Goal: Task Accomplishment & Management: Complete application form

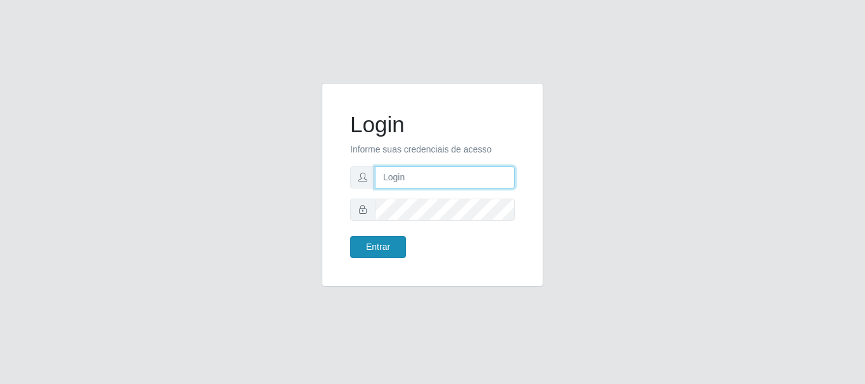
type input "[PERSON_NAME]"
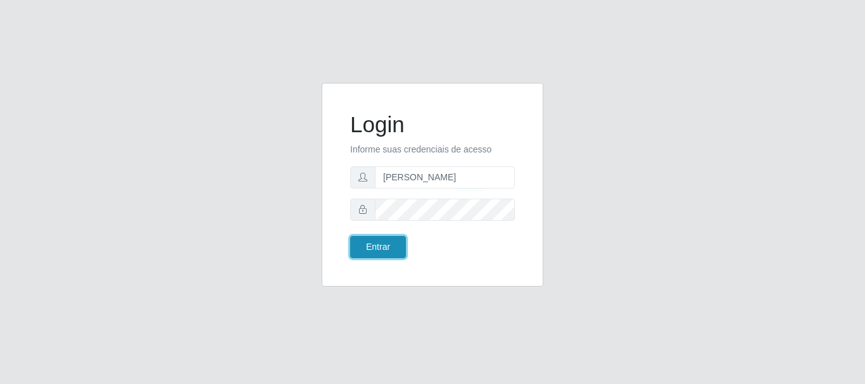
click at [357, 246] on button "Entrar" at bounding box center [378, 247] width 56 height 22
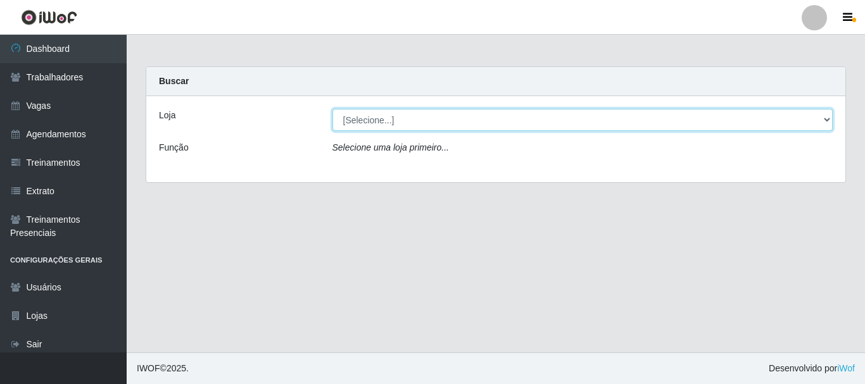
click at [395, 119] on select "[Selecione...] O Cestão - [GEOGRAPHIC_DATA]" at bounding box center [583, 120] width 501 height 22
click at [816, 120] on select "[Selecione...] O Cestão - [GEOGRAPHIC_DATA]" at bounding box center [583, 120] width 501 height 22
select select "238"
click at [333, 109] on select "[Selecione...] O Cestão - [GEOGRAPHIC_DATA]" at bounding box center [583, 120] width 501 height 22
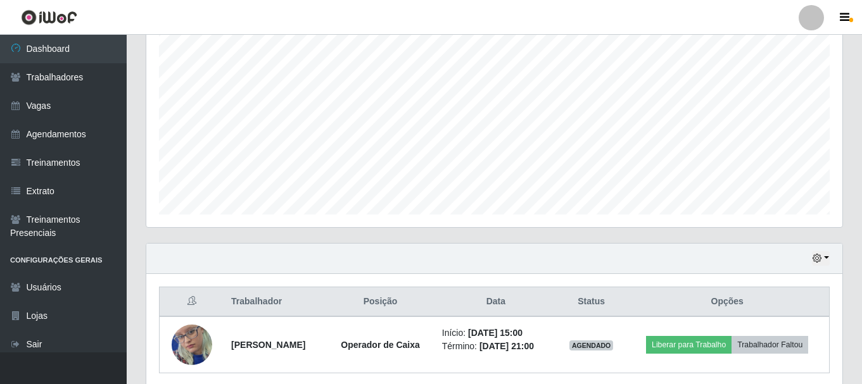
scroll to position [288, 0]
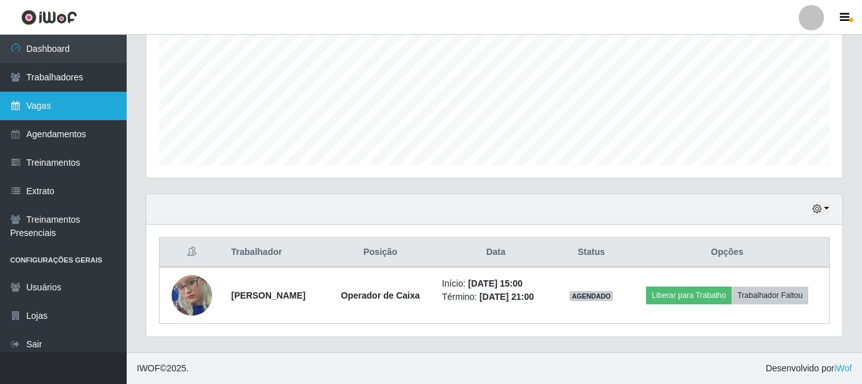
click at [46, 108] on link "Vagas" at bounding box center [63, 106] width 127 height 29
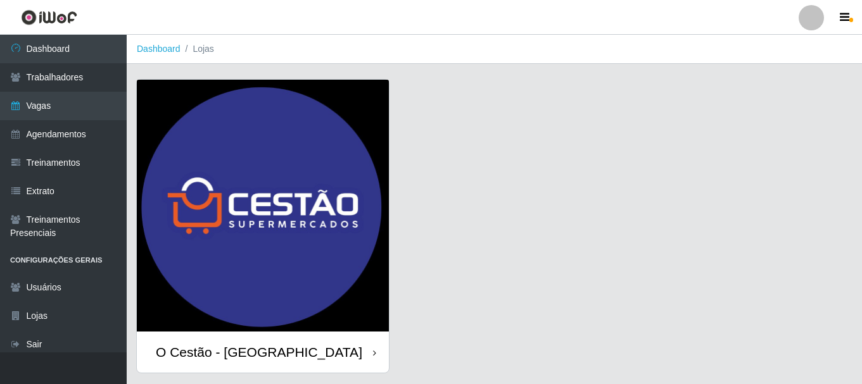
click at [260, 350] on div "O Cestão - [GEOGRAPHIC_DATA]" at bounding box center [259, 353] width 206 height 16
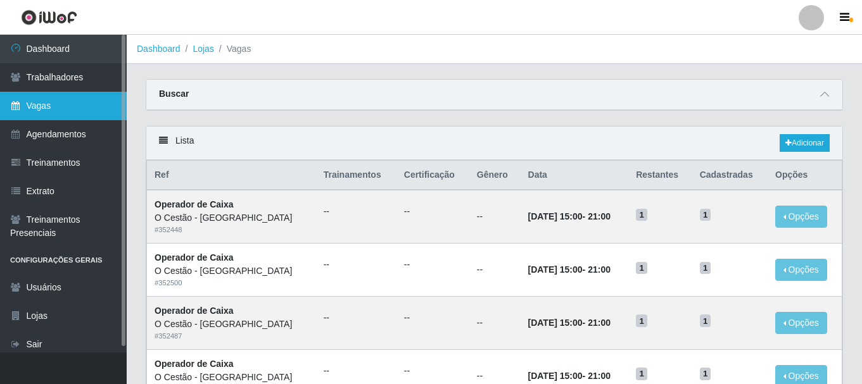
click at [71, 106] on link "Vagas" at bounding box center [63, 106] width 127 height 29
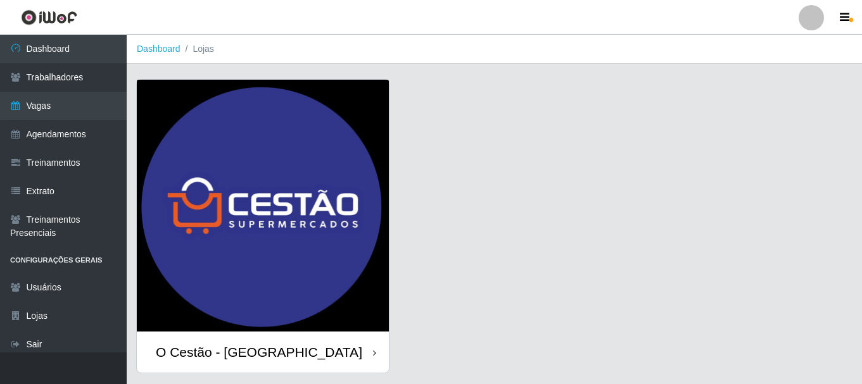
click at [184, 352] on div "O Cestão - [GEOGRAPHIC_DATA]" at bounding box center [259, 353] width 206 height 16
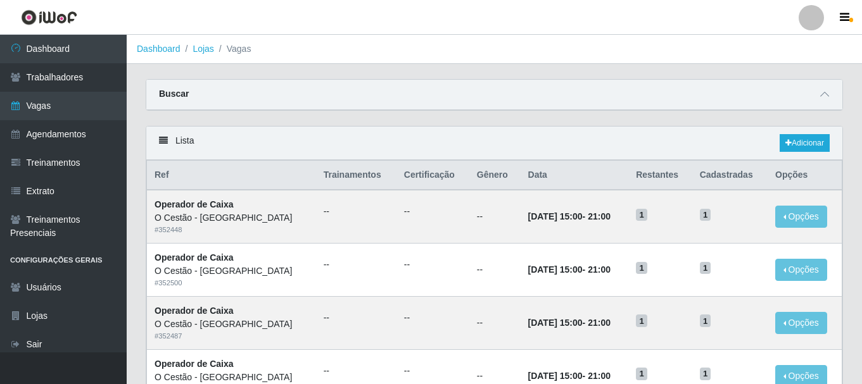
click at [166, 98] on strong "Buscar" at bounding box center [174, 94] width 30 height 10
click at [827, 96] on icon at bounding box center [824, 94] width 9 height 9
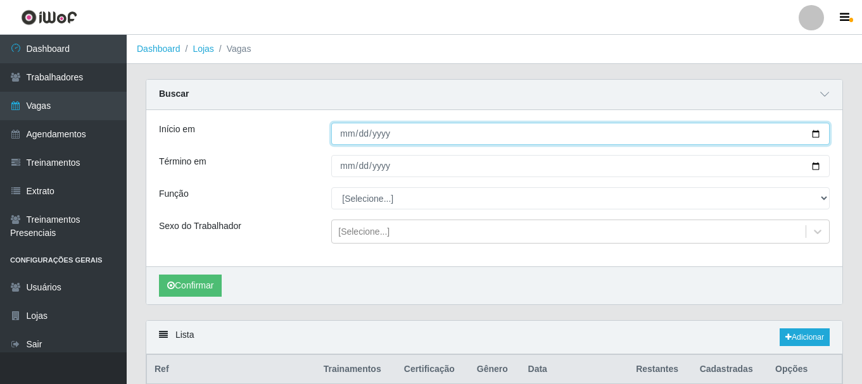
click at [448, 132] on input "Início em" at bounding box center [580, 134] width 498 height 22
type input "[DATE]"
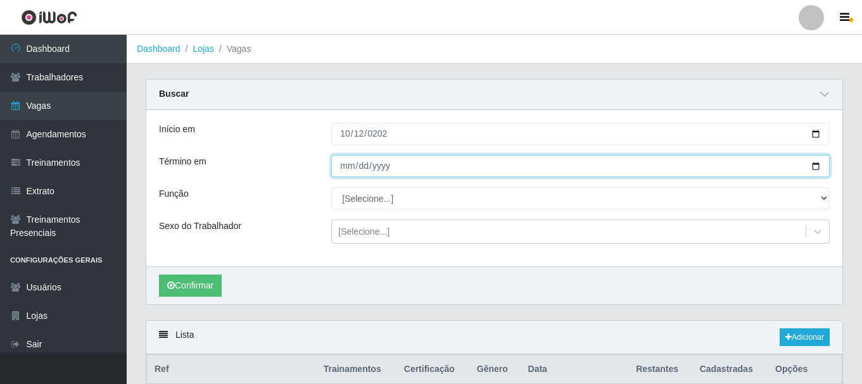
click at [380, 156] on input "Término em" at bounding box center [580, 166] width 498 height 22
type input "[DATE]"
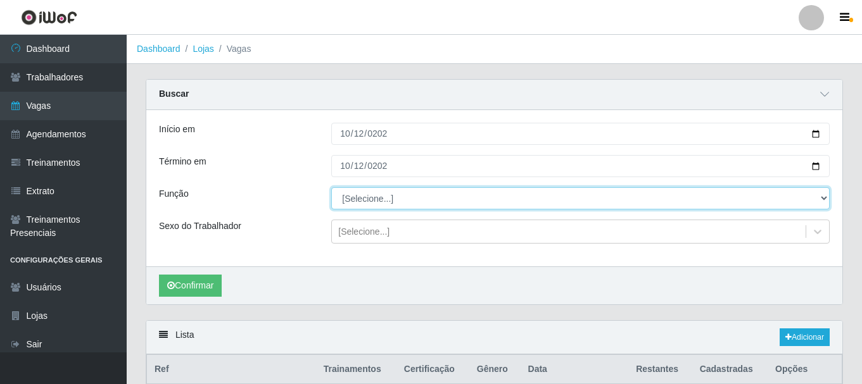
click at [371, 206] on select "[Selecione...] ASG ASG + ASG ++ Auxiliar de Estoque Auxiliar de Estoque + Auxil…" at bounding box center [580, 198] width 498 height 22
select select "22"
click at [331, 188] on select "[Selecione...] ASG ASG + ASG ++ Auxiliar de Estoque Auxiliar de Estoque + Auxil…" at bounding box center [580, 198] width 498 height 22
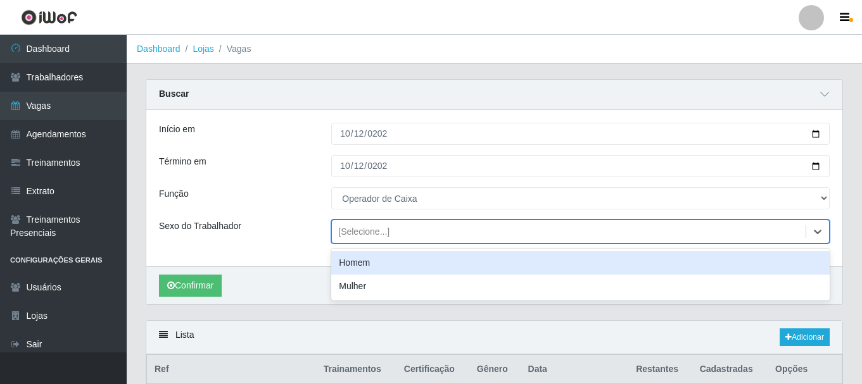
click at [384, 229] on div "[Selecione...]" at bounding box center [363, 231] width 51 height 13
click at [301, 229] on div "Sexo do Trabalhador" at bounding box center [235, 232] width 172 height 24
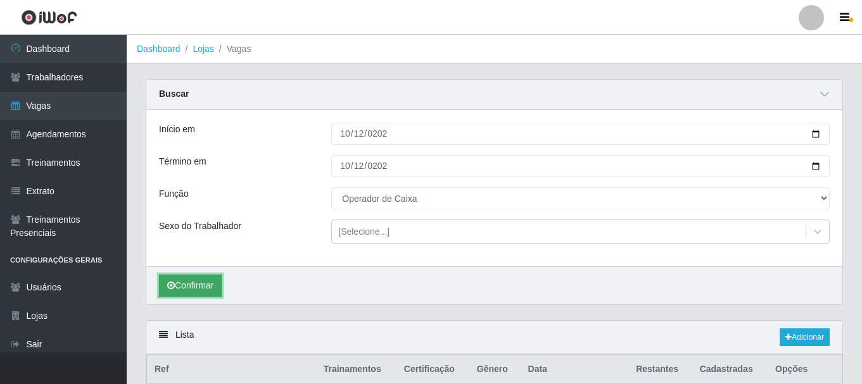
click at [205, 286] on button "Confirmar" at bounding box center [190, 286] width 63 height 22
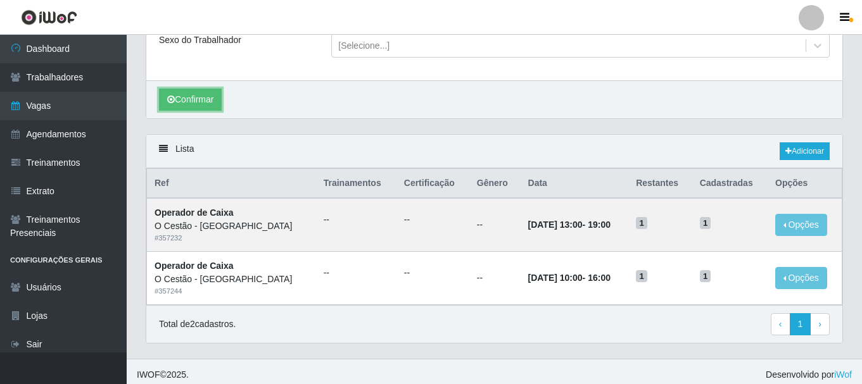
scroll to position [190, 0]
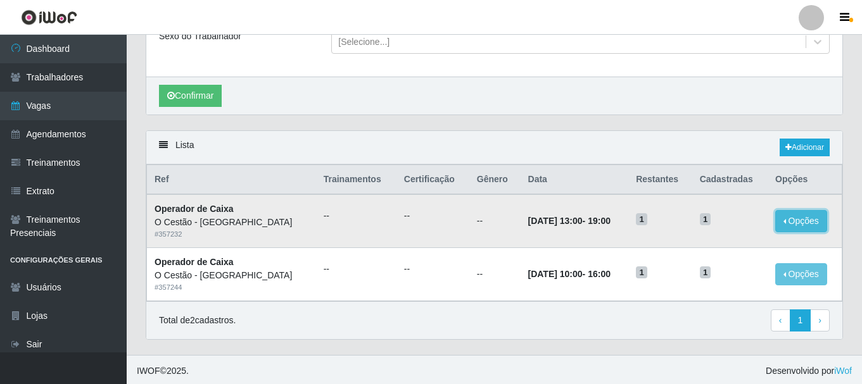
click at [800, 219] on button "Opções" at bounding box center [801, 221] width 52 height 22
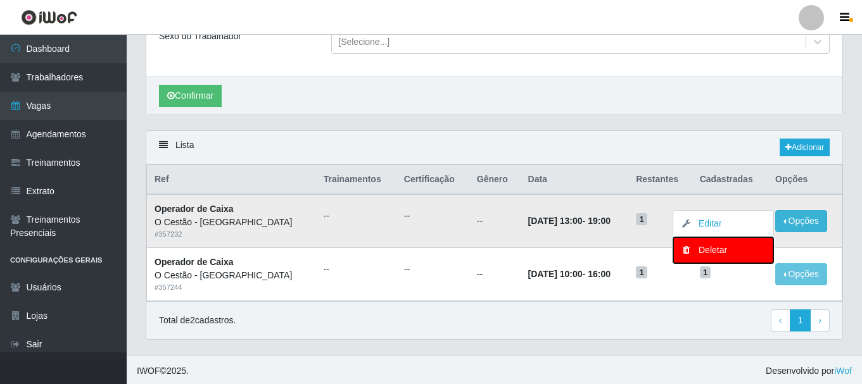
click at [692, 255] on div "Deletar" at bounding box center [723, 250] width 75 height 13
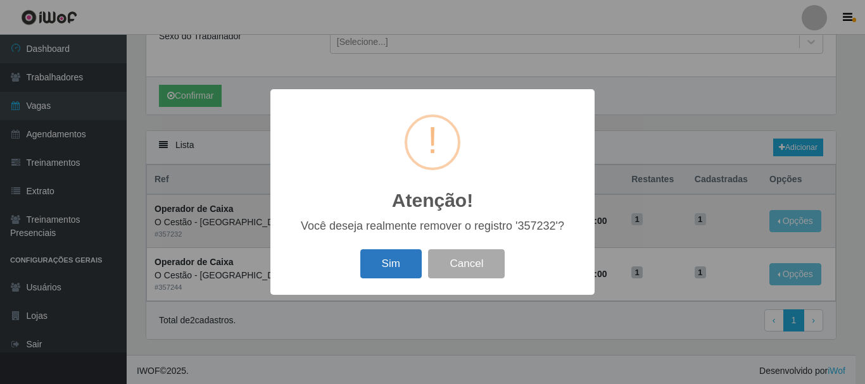
click at [410, 267] on button "Sim" at bounding box center [390, 265] width 61 height 30
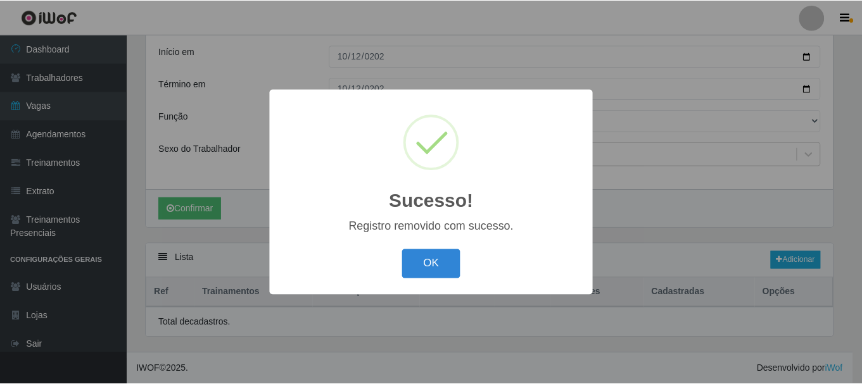
scroll to position [141, 0]
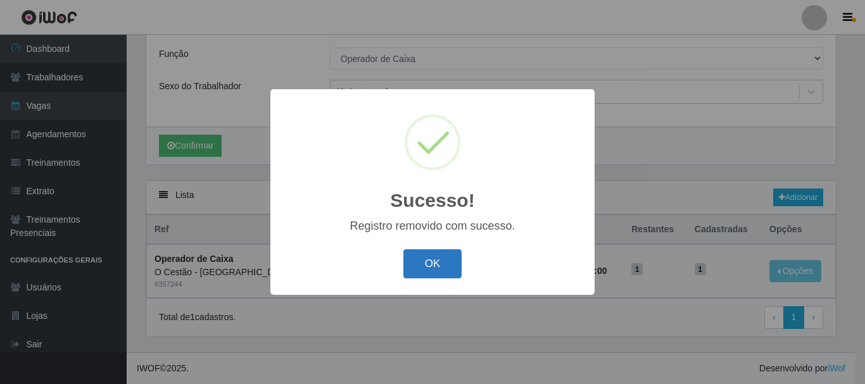
click at [419, 266] on button "OK" at bounding box center [432, 265] width 59 height 30
click at [419, 266] on div "OK Cancel" at bounding box center [432, 264] width 299 height 36
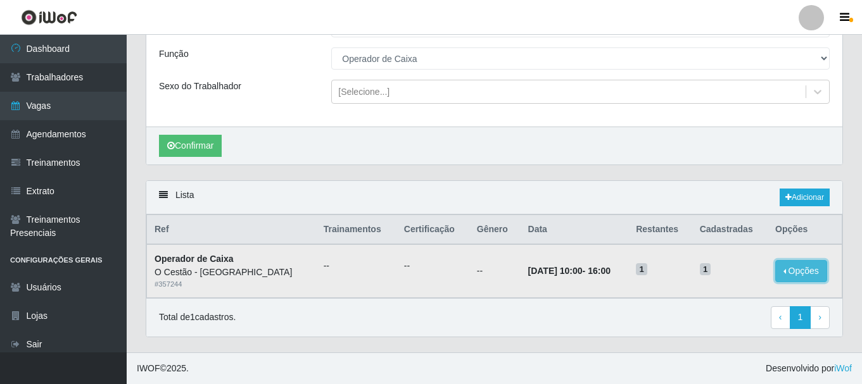
click at [799, 272] on button "Opções" at bounding box center [801, 271] width 52 height 22
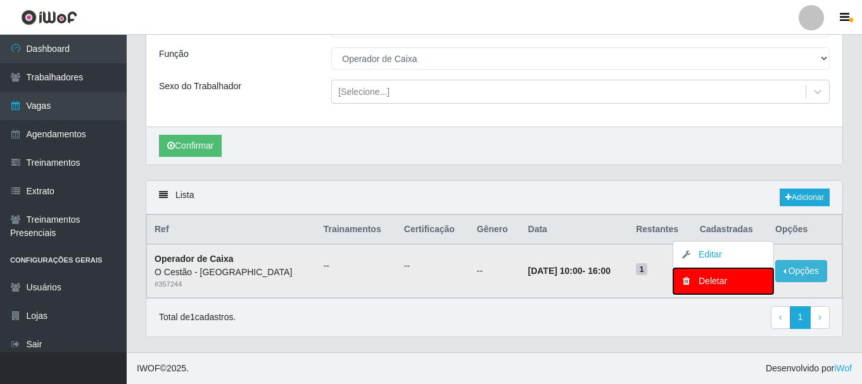
click at [721, 282] on div "Deletar" at bounding box center [723, 281] width 75 height 13
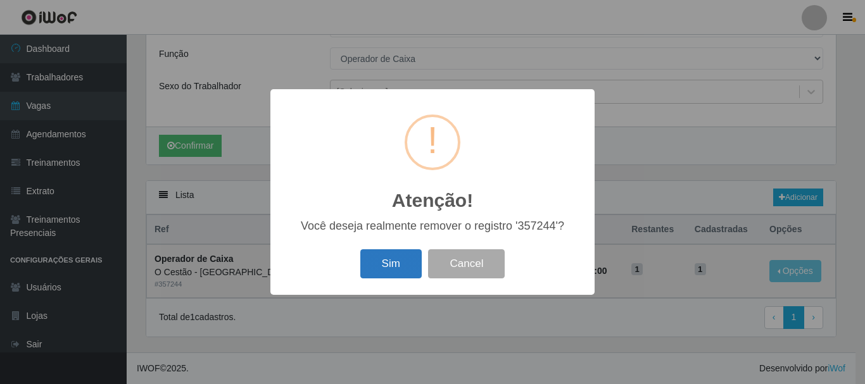
click at [412, 263] on button "Sim" at bounding box center [390, 265] width 61 height 30
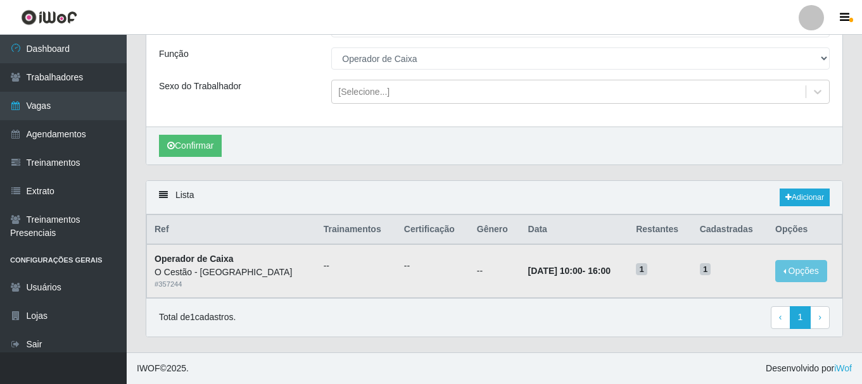
scroll to position [78, 0]
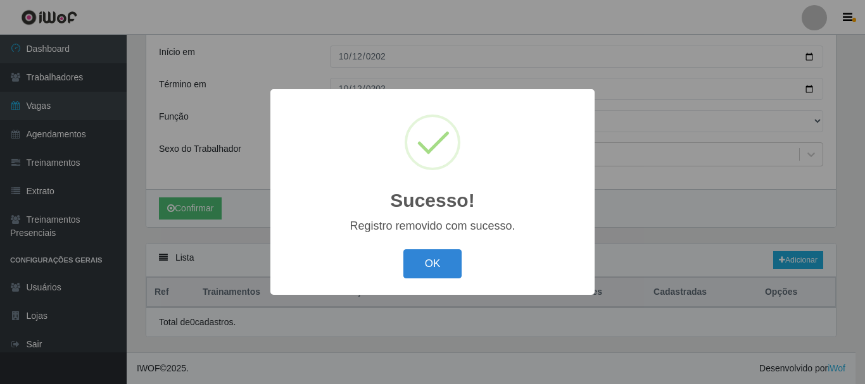
click at [430, 263] on button "OK" at bounding box center [432, 265] width 59 height 30
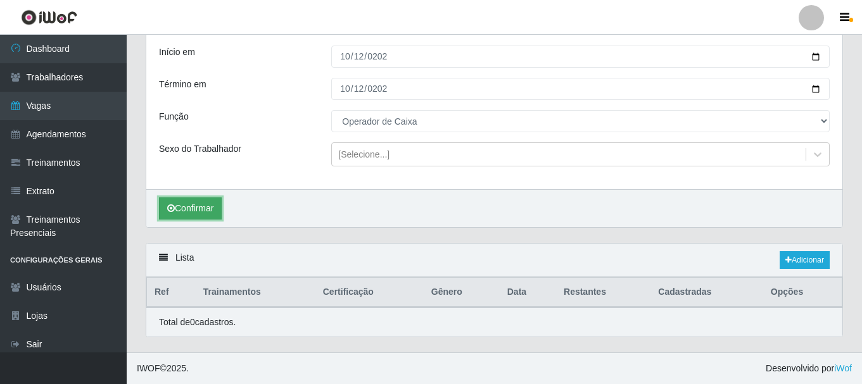
click at [194, 215] on button "Confirmar" at bounding box center [190, 209] width 63 height 22
